Goal: Task Accomplishment & Management: Manage account settings

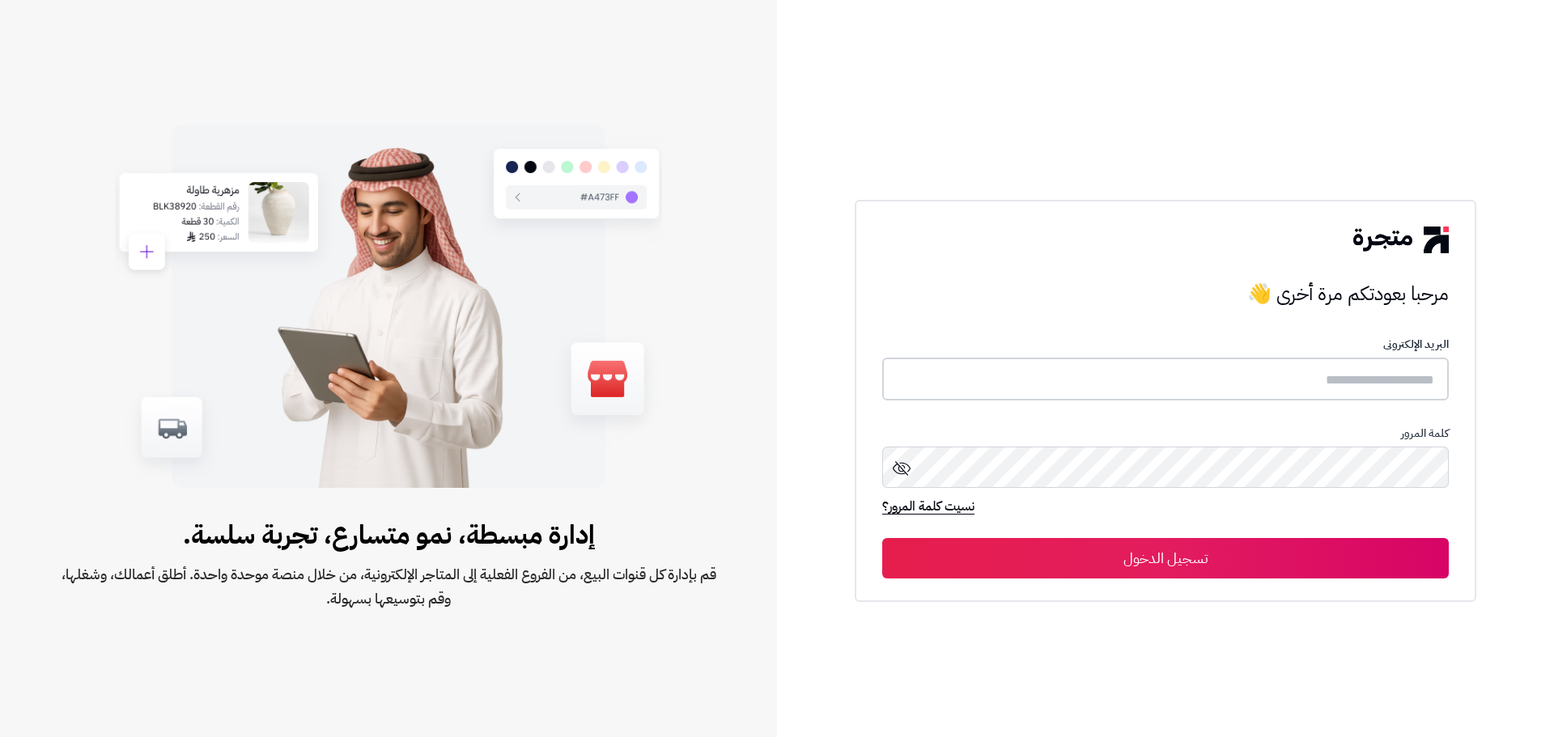
type input "**********"
click at [1212, 566] on button "تسجيل الدخول" at bounding box center [1165, 557] width 567 height 40
click at [1212, 560] on button "تسجيل الدخول" at bounding box center [1165, 557] width 567 height 40
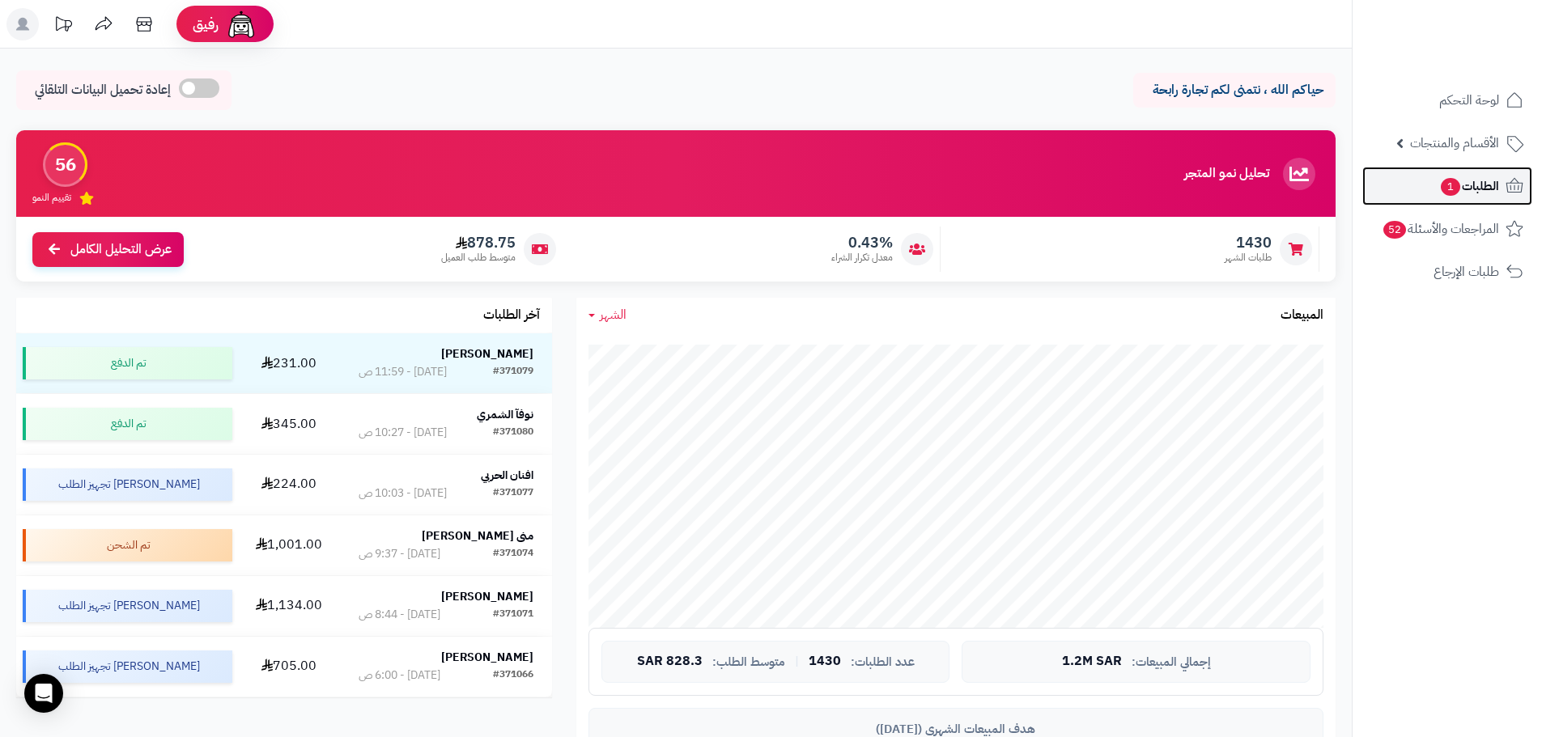
click at [1478, 199] on link "الطلبات 1" at bounding box center [1447, 186] width 170 height 39
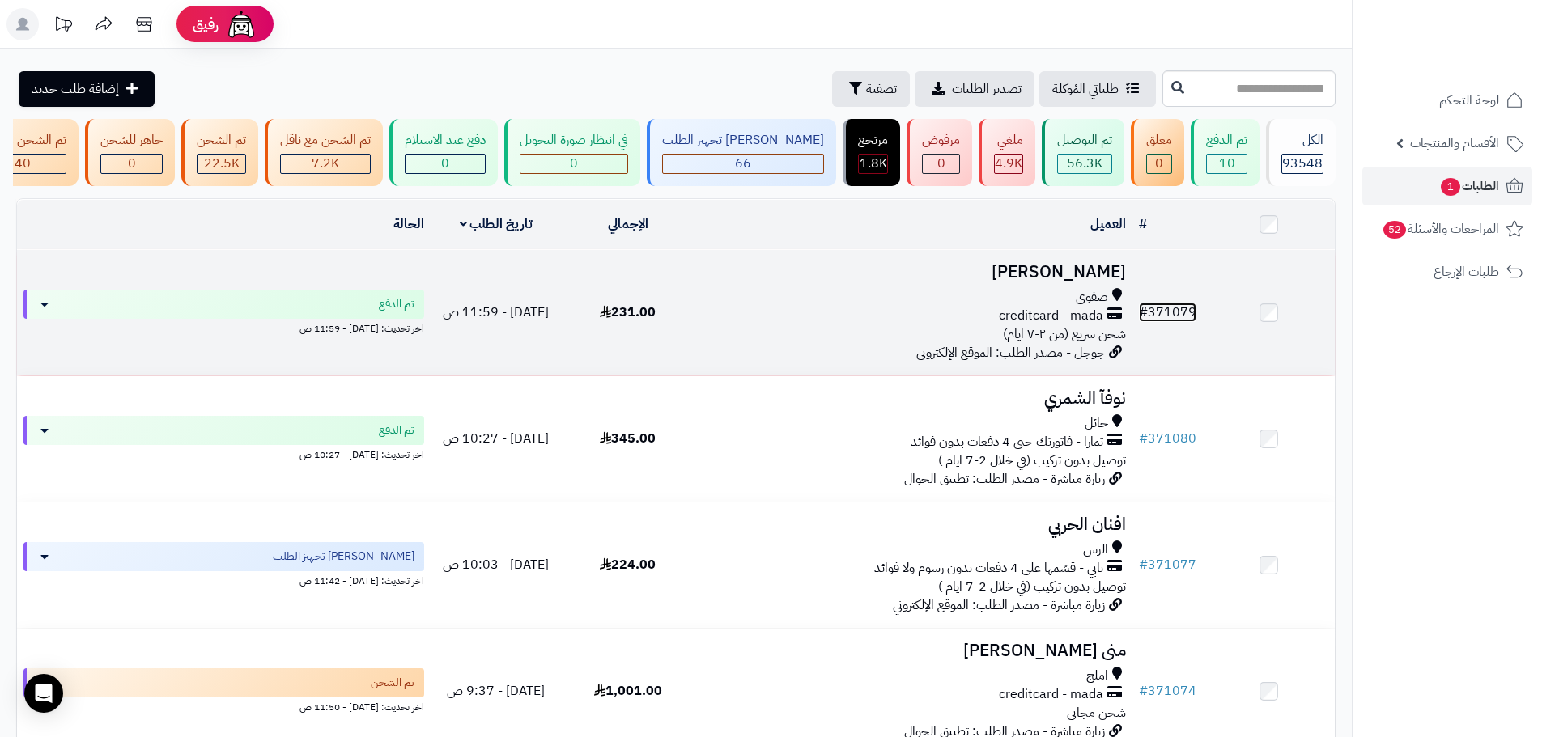
click at [1166, 321] on link "# 371079" at bounding box center [1167, 312] width 57 height 19
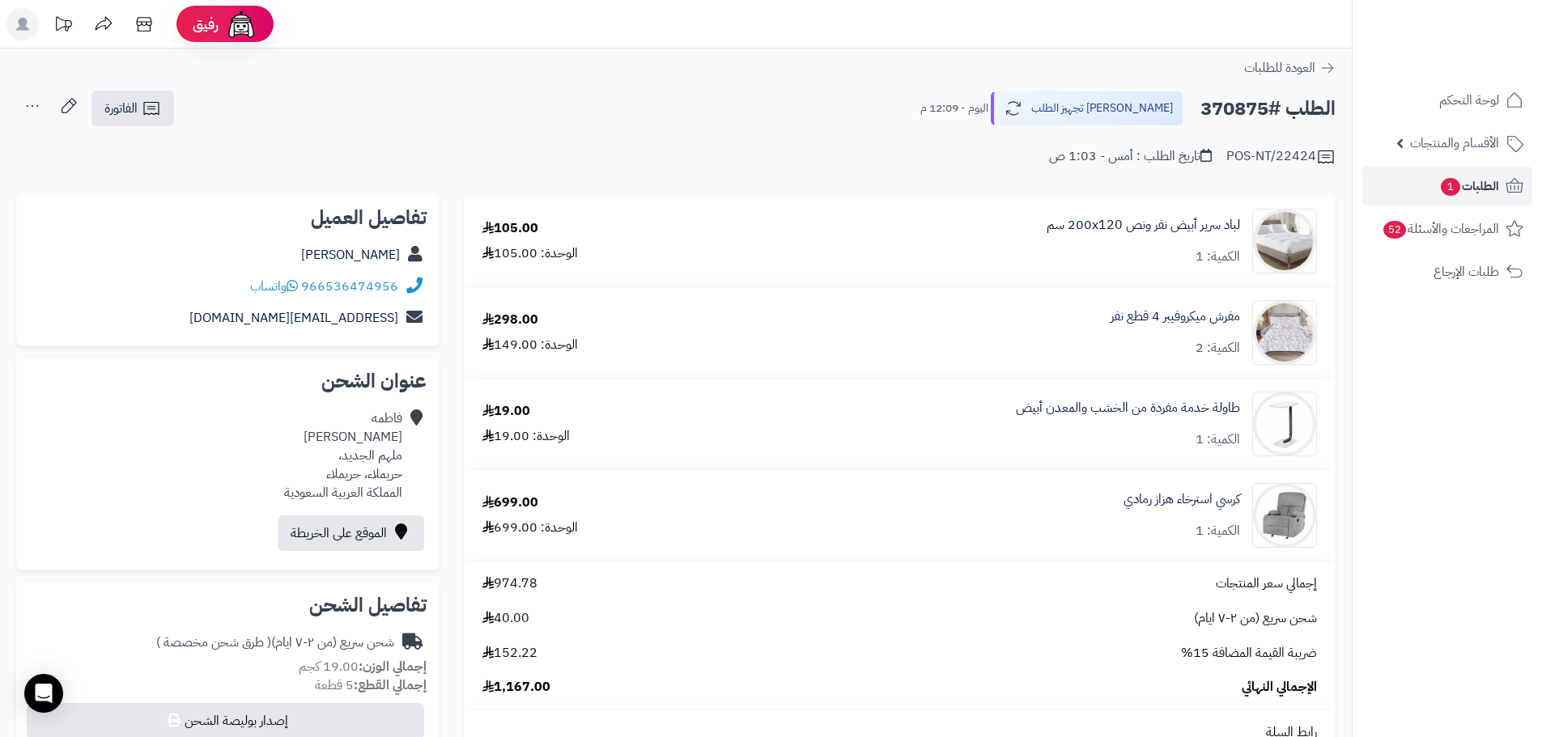
click at [1226, 157] on div "POS-NT/22424" at bounding box center [1280, 156] width 109 height 19
click at [1232, 154] on div "POS-NT/22424" at bounding box center [1280, 156] width 109 height 19
copy div "POS-NT/22424"
